Goal: Task Accomplishment & Management: Complete application form

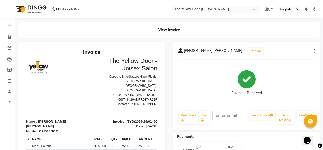
click at [9, 40] on link "Invoice" at bounding box center [8, 37] width 12 height 8
select select "service"
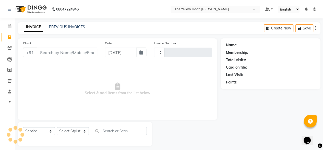
scroll to position [4, 0]
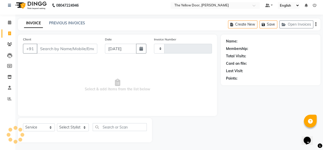
type input "02470"
select select "5650"
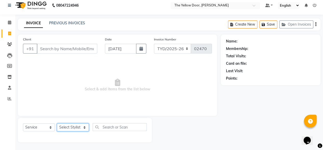
click at [82, 125] on select "Select Stylist [PERSON_NAME] [PERSON_NAME] [PERSON_NAME] Housekeeping Manager […" at bounding box center [73, 127] width 32 height 8
click at [80, 129] on select "Select Stylist [PERSON_NAME] [PERSON_NAME] [PERSON_NAME] Housekeeping Manager […" at bounding box center [73, 127] width 32 height 8
select select "67915"
click at [57, 123] on select "Select Stylist [PERSON_NAME] [PERSON_NAME] [PERSON_NAME] Housekeeping Manager […" at bounding box center [73, 127] width 32 height 8
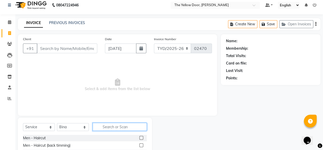
click at [111, 129] on input "text" at bounding box center [120, 127] width 54 height 8
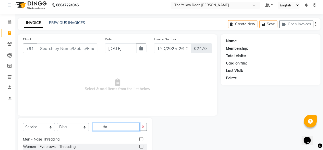
scroll to position [20, 0]
type input "thr"
click at [140, 146] on label at bounding box center [142, 147] width 4 height 4
click at [140, 146] on input "checkbox" at bounding box center [141, 146] width 3 height 3
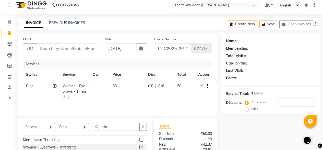
checkbox input "false"
click at [121, 125] on input "thr" at bounding box center [116, 127] width 47 height 8
type input "t"
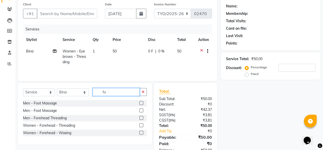
scroll to position [39, 0]
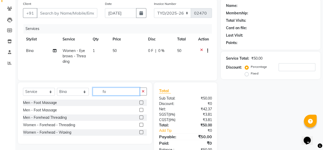
type input "fo"
click at [141, 125] on label at bounding box center [142, 125] width 4 height 4
click at [141, 125] on input "checkbox" at bounding box center [141, 124] width 3 height 3
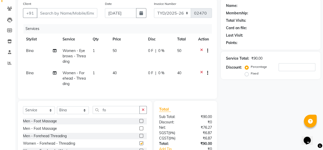
checkbox input "false"
click at [88, 12] on input "Client" at bounding box center [67, 13] width 61 height 10
type input "7"
type input "0"
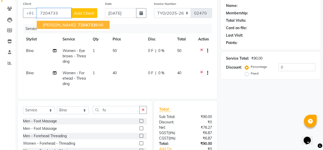
click at [78, 25] on span "7204733" at bounding box center [87, 24] width 18 height 5
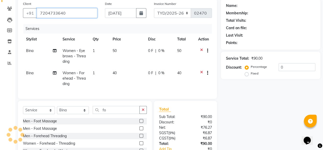
type input "7204733640"
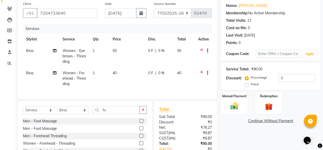
scroll to position [77, 0]
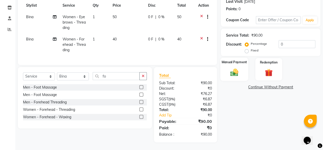
click at [230, 63] on div "Manual Payment" at bounding box center [235, 69] width 28 height 23
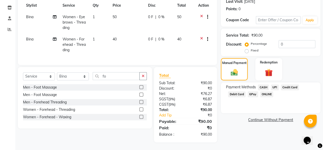
click at [277, 85] on span "UPI" at bounding box center [275, 87] width 8 height 6
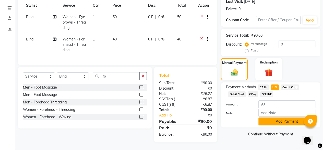
click at [289, 119] on button "Add Payment" at bounding box center [287, 121] width 57 height 8
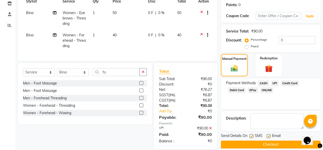
click at [251, 142] on button "Checkout" at bounding box center [271, 144] width 100 height 8
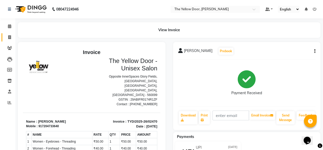
click at [9, 41] on link "Invoice" at bounding box center [8, 37] width 12 height 8
select select "service"
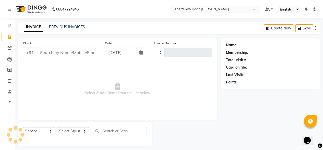
scroll to position [4, 0]
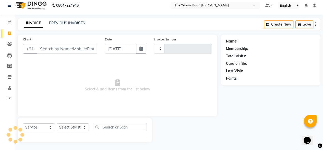
type input "02471"
select select "5650"
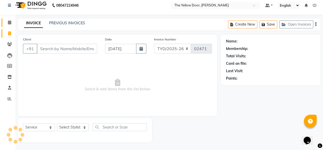
click at [10, 25] on link "Calendar" at bounding box center [8, 22] width 12 height 8
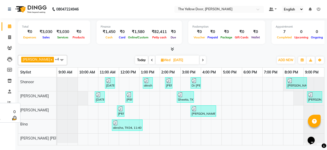
click at [32, 124] on div "Bina" at bounding box center [37, 123] width 38 height 9
click at [44, 60] on span "[PERSON_NAME] x" at bounding box center [37, 60] width 33 height 6
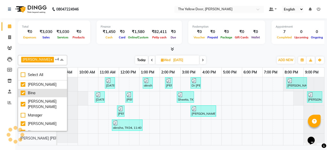
click at [36, 93] on div "Bina" at bounding box center [43, 92] width 44 height 5
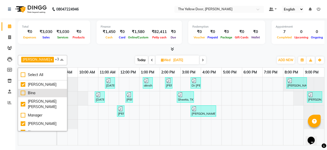
click at [36, 93] on div "Bina" at bounding box center [43, 92] width 44 height 5
checkbox input "true"
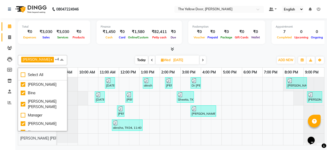
click at [10, 40] on link "Invoice" at bounding box center [8, 37] width 12 height 8
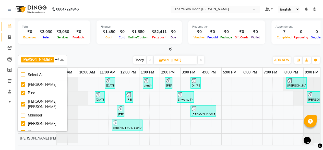
select select "service"
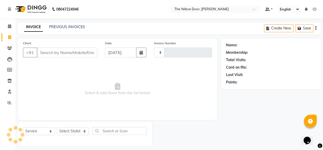
type input "02471"
select select "5650"
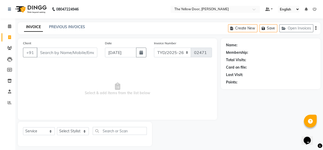
click at [315, 28] on div "Create New Save Open Invoices" at bounding box center [274, 28] width 93 height 12
click at [316, 28] on icon "button" at bounding box center [316, 28] width 1 height 0
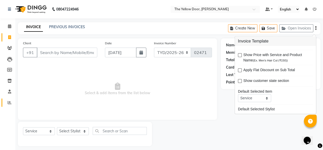
click at [8, 106] on link "Reports" at bounding box center [8, 102] width 12 height 8
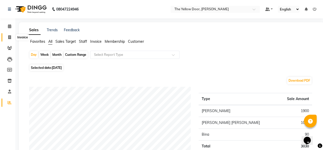
click at [7, 38] on span at bounding box center [9, 38] width 9 height 6
select select "service"
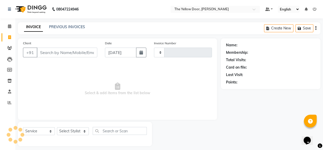
scroll to position [4, 0]
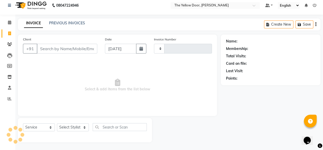
type input "02471"
select select "5650"
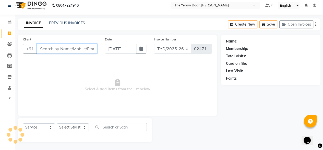
click at [74, 47] on input "Client" at bounding box center [67, 49] width 61 height 10
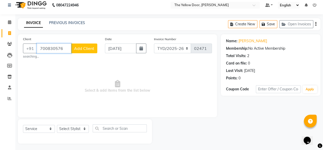
click at [65, 49] on input "700830576" at bounding box center [54, 48] width 35 height 10
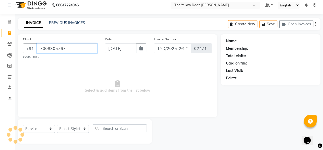
type input "7008305767"
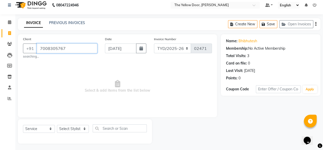
click at [65, 49] on input "7008305767" at bounding box center [67, 48] width 61 height 10
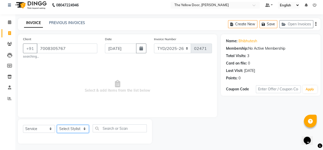
click at [85, 130] on select "Select Stylist [PERSON_NAME] [PERSON_NAME] [PERSON_NAME] Housekeeping Manager […" at bounding box center [73, 129] width 32 height 8
select select "41281"
click at [57, 125] on select "Select Stylist [PERSON_NAME] [PERSON_NAME] [PERSON_NAME] Housekeeping Manager […" at bounding box center [73, 129] width 32 height 8
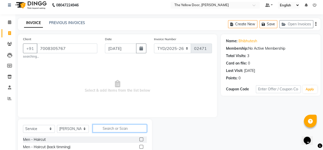
click at [117, 125] on input "text" at bounding box center [120, 128] width 54 height 8
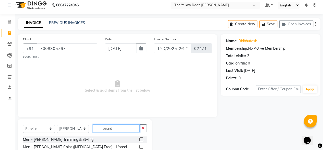
type input "beard"
click at [141, 140] on label at bounding box center [142, 139] width 4 height 4
click at [141, 140] on input "checkbox" at bounding box center [141, 139] width 3 height 3
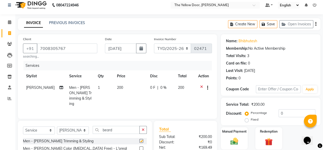
checkbox input "false"
click at [78, 47] on input "7008305767" at bounding box center [67, 48] width 61 height 10
click at [74, 49] on input "700830576" at bounding box center [67, 48] width 61 height 10
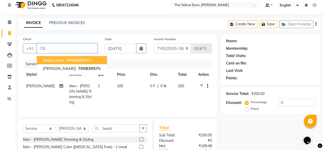
type input "7"
click at [74, 60] on span "7008305" at bounding box center [75, 60] width 18 height 5
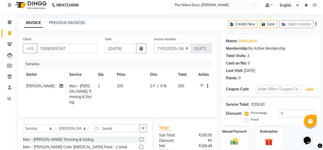
scroll to position [55, 0]
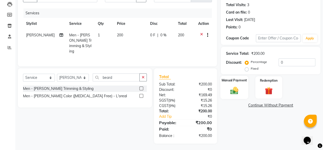
click at [228, 89] on img at bounding box center [234, 90] width 13 height 9
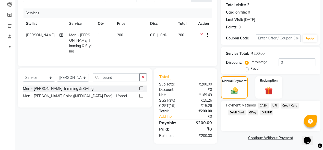
click at [275, 105] on span "UPI" at bounding box center [275, 105] width 8 height 6
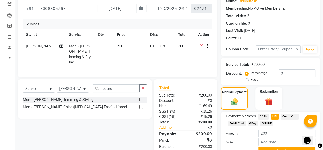
scroll to position [0, 0]
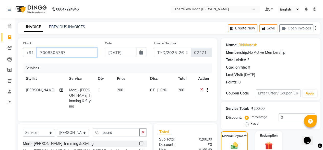
click at [71, 51] on input "7008305767" at bounding box center [67, 53] width 61 height 10
click at [71, 51] on input "700830576" at bounding box center [67, 53] width 61 height 10
type input "7008305767"
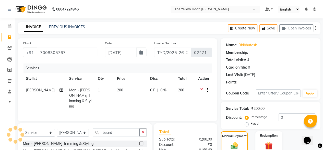
radio input "false"
radio input "true"
select select "1: Object"
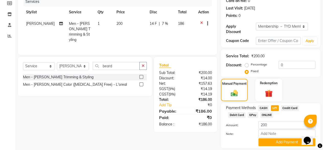
scroll to position [79, 0]
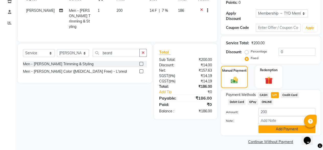
click at [279, 125] on button "Add Payment" at bounding box center [287, 129] width 57 height 8
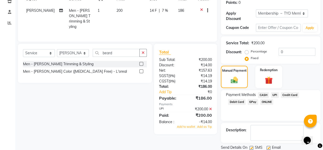
scroll to position [93, 0]
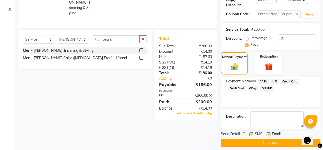
click at [211, 94] on icon at bounding box center [210, 96] width 3 height 4
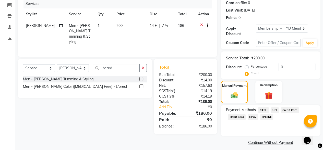
click at [276, 107] on span "UPI" at bounding box center [275, 110] width 8 height 6
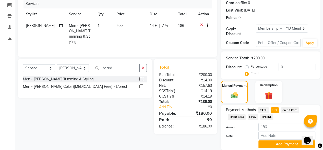
scroll to position [79, 0]
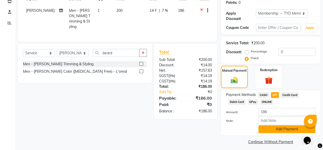
click at [277, 125] on button "Add Payment" at bounding box center [287, 129] width 57 height 8
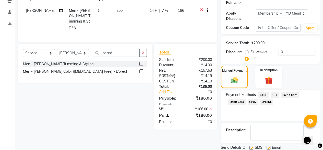
scroll to position [93, 0]
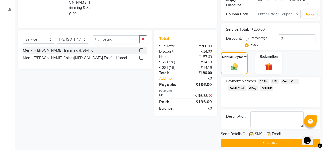
click at [269, 132] on label at bounding box center [269, 134] width 4 height 4
click at [269, 133] on input "checkbox" at bounding box center [268, 134] width 3 height 3
checkbox input "false"
click at [266, 139] on button "Checkout" at bounding box center [271, 143] width 100 height 8
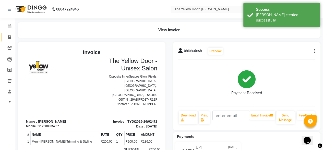
click at [9, 37] on icon at bounding box center [9, 37] width 3 height 4
select select "service"
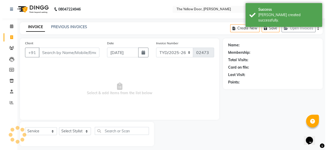
scroll to position [4, 0]
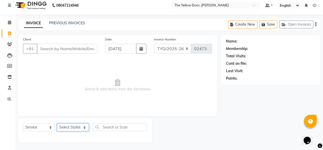
drag, startPoint x: 77, startPoint y: 126, endPoint x: 77, endPoint y: 84, distance: 42.2
click at [77, 84] on div "Client +91 Date [DATE] Invoice Number TYD/2025-26 V/[PHONE_NUMBER] Select & add…" at bounding box center [117, 89] width 207 height 108
select select "71545"
click at [57, 123] on select "Select Stylist [PERSON_NAME] [PERSON_NAME] [PERSON_NAME] Housekeeping Manager […" at bounding box center [73, 127] width 32 height 8
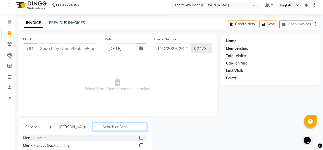
click at [109, 128] on input "text" at bounding box center [120, 127] width 54 height 8
type input "beard"
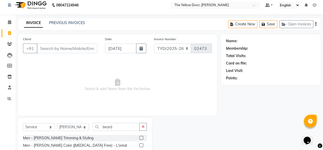
click at [140, 138] on label at bounding box center [142, 138] width 4 height 4
click at [140, 138] on input "checkbox" at bounding box center [141, 137] width 3 height 3
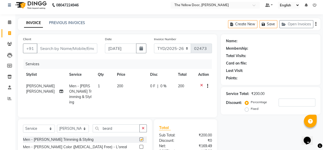
checkbox input "false"
click at [120, 126] on input "beard" at bounding box center [116, 128] width 47 height 8
type input "b"
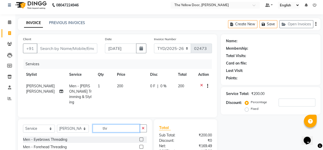
type input "thr"
click at [140, 138] on label at bounding box center [142, 139] width 4 height 4
click at [140, 138] on input "checkbox" at bounding box center [141, 139] width 3 height 3
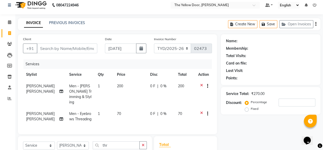
checkbox input "false"
click at [89, 50] on input "Client" at bounding box center [67, 48] width 61 height 10
type input "9"
type input "0"
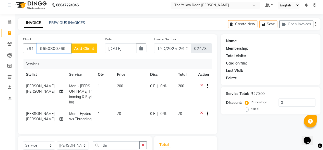
type input "9650800769"
click at [88, 49] on span "Add Client" at bounding box center [84, 48] width 20 height 5
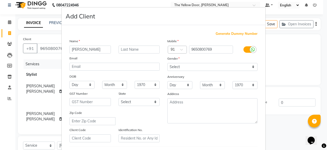
type input "[PERSON_NAME]"
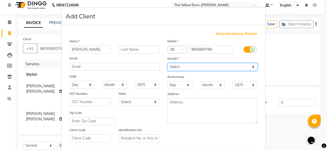
click at [198, 66] on select "Select [DEMOGRAPHIC_DATA] [DEMOGRAPHIC_DATA] Other Prefer Not To Say" at bounding box center [212, 67] width 90 height 8
select select "[DEMOGRAPHIC_DATA]"
click at [167, 63] on select "Select [DEMOGRAPHIC_DATA] [DEMOGRAPHIC_DATA] Other Prefer Not To Say" at bounding box center [212, 67] width 90 height 8
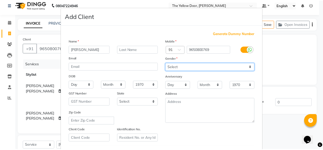
scroll to position [89, 0]
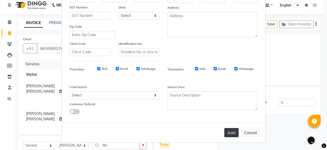
click at [232, 133] on button "Add" at bounding box center [231, 132] width 14 height 9
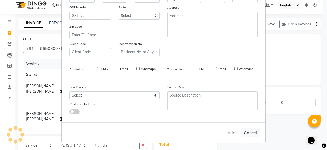
select select
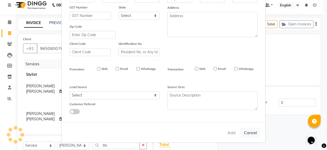
select select
checkbox input "false"
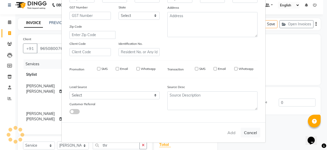
checkbox input "false"
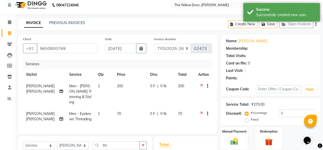
scroll to position [72, 0]
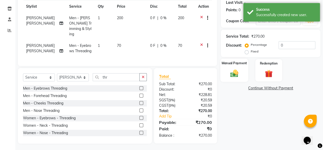
click at [228, 72] on img at bounding box center [234, 72] width 13 height 9
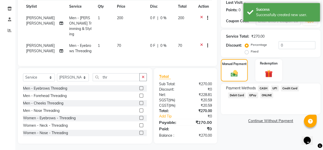
click at [266, 88] on span "CASH" at bounding box center [263, 88] width 11 height 6
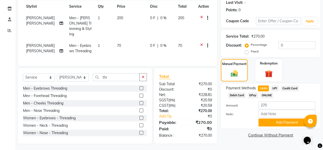
click at [275, 89] on span "UPI" at bounding box center [275, 88] width 8 height 6
click at [269, 127] on div "Payment Methods CASH UPI Credit Card Debit Card GPay ONLINE Amount: 270 Note: A…" at bounding box center [271, 105] width 100 height 45
click at [268, 122] on button "Add Payment" at bounding box center [287, 122] width 57 height 8
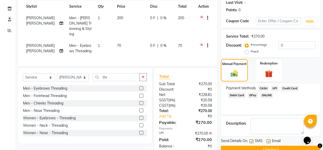
scroll to position [83, 0]
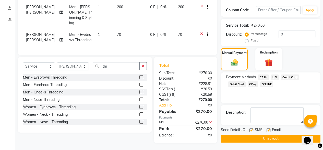
click at [274, 136] on button "Checkout" at bounding box center [271, 138] width 100 height 8
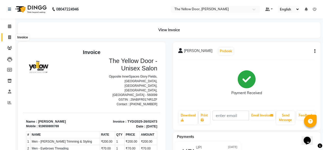
click at [9, 38] on icon at bounding box center [9, 37] width 3 height 4
select select "service"
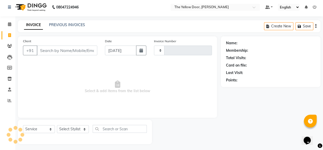
scroll to position [4, 0]
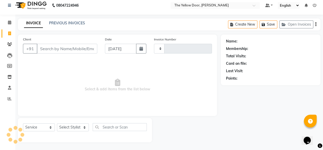
type input "02474"
select select "5650"
click at [71, 126] on select "Select Stylist" at bounding box center [73, 127] width 32 height 8
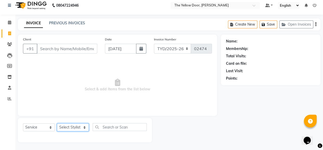
click at [71, 126] on select "Select Stylist" at bounding box center [73, 127] width 32 height 8
click at [71, 126] on select "Select Stylist [PERSON_NAME] [PERSON_NAME] [PERSON_NAME] Housekeeping Manager […" at bounding box center [73, 127] width 32 height 8
select select "67915"
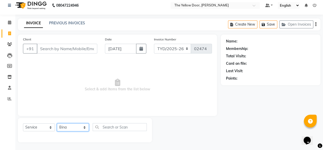
click at [57, 123] on select "Select Stylist [PERSON_NAME] [PERSON_NAME] [PERSON_NAME] Housekeeping Manager […" at bounding box center [73, 127] width 32 height 8
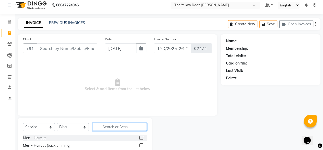
click at [129, 129] on input "text" at bounding box center [120, 127] width 54 height 8
type input "eye"
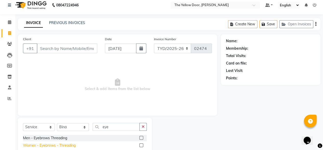
click at [57, 143] on div "Women - Eyebrows - Threading" at bounding box center [49, 145] width 53 height 5
checkbox input "false"
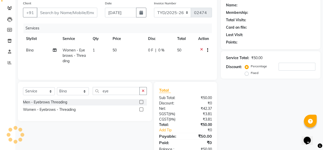
scroll to position [41, 0]
